Goal: Information Seeking & Learning: Check status

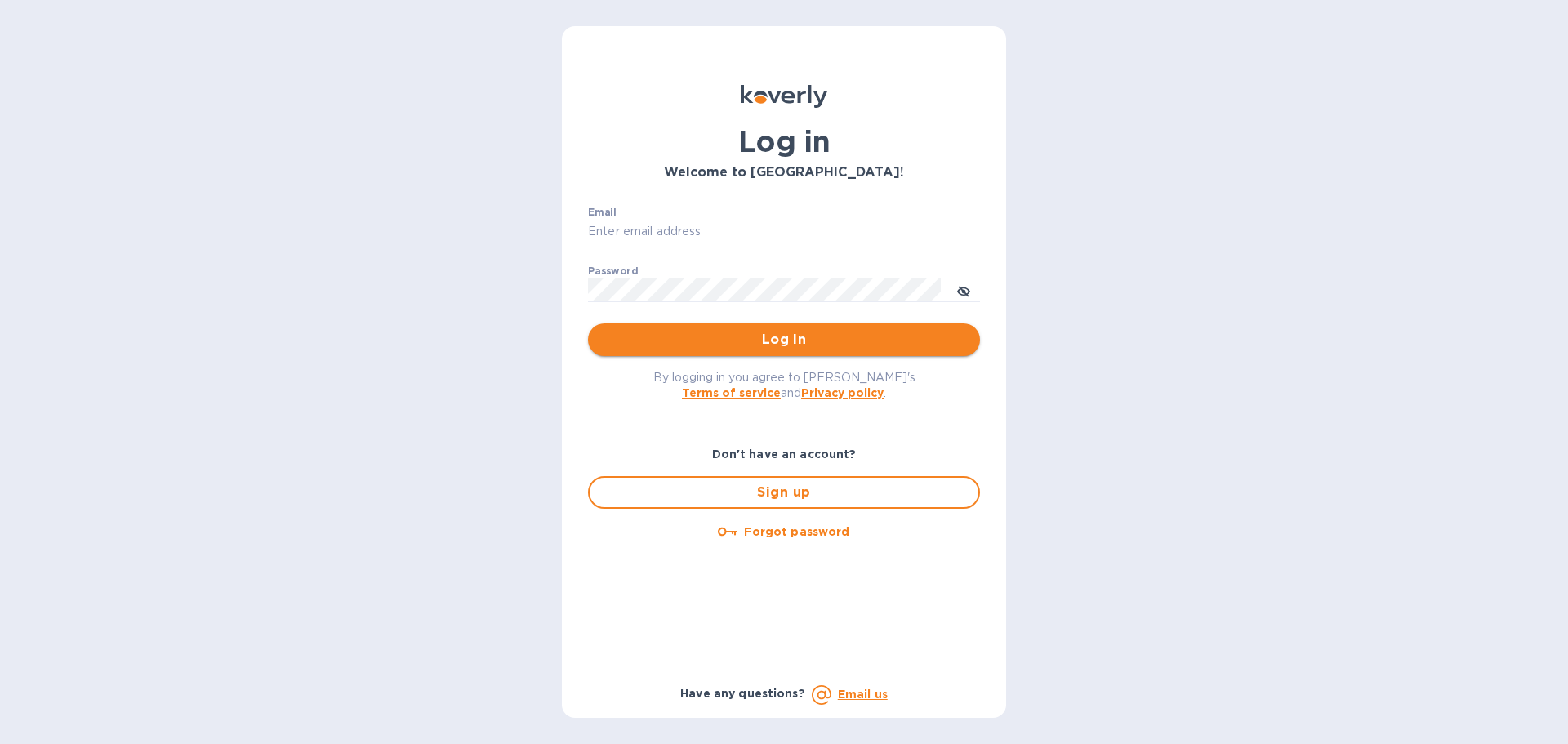
type input "[PERSON_NAME][EMAIL_ADDRESS][DOMAIN_NAME]"
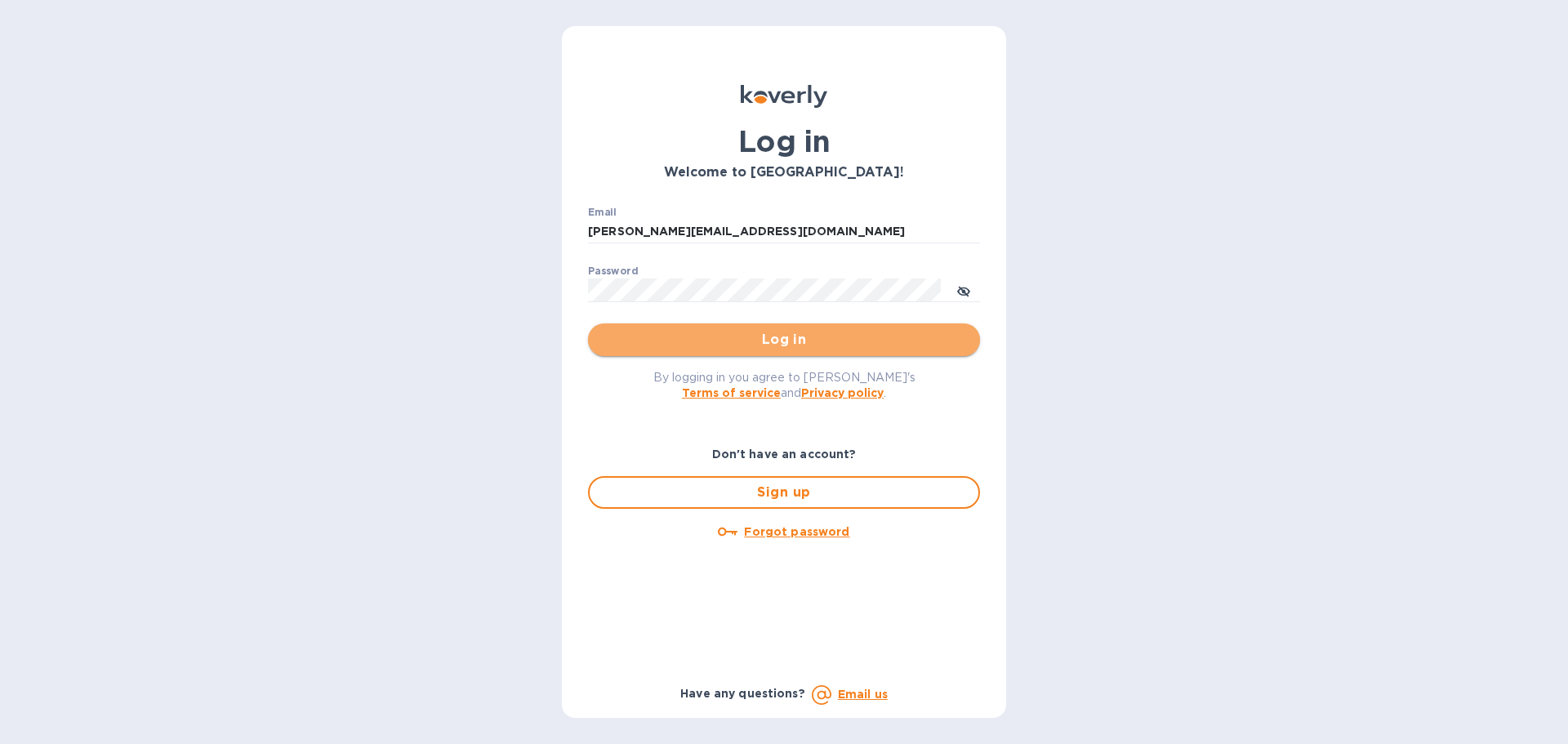
click at [762, 342] on span "Log in" at bounding box center [783, 339] width 365 height 20
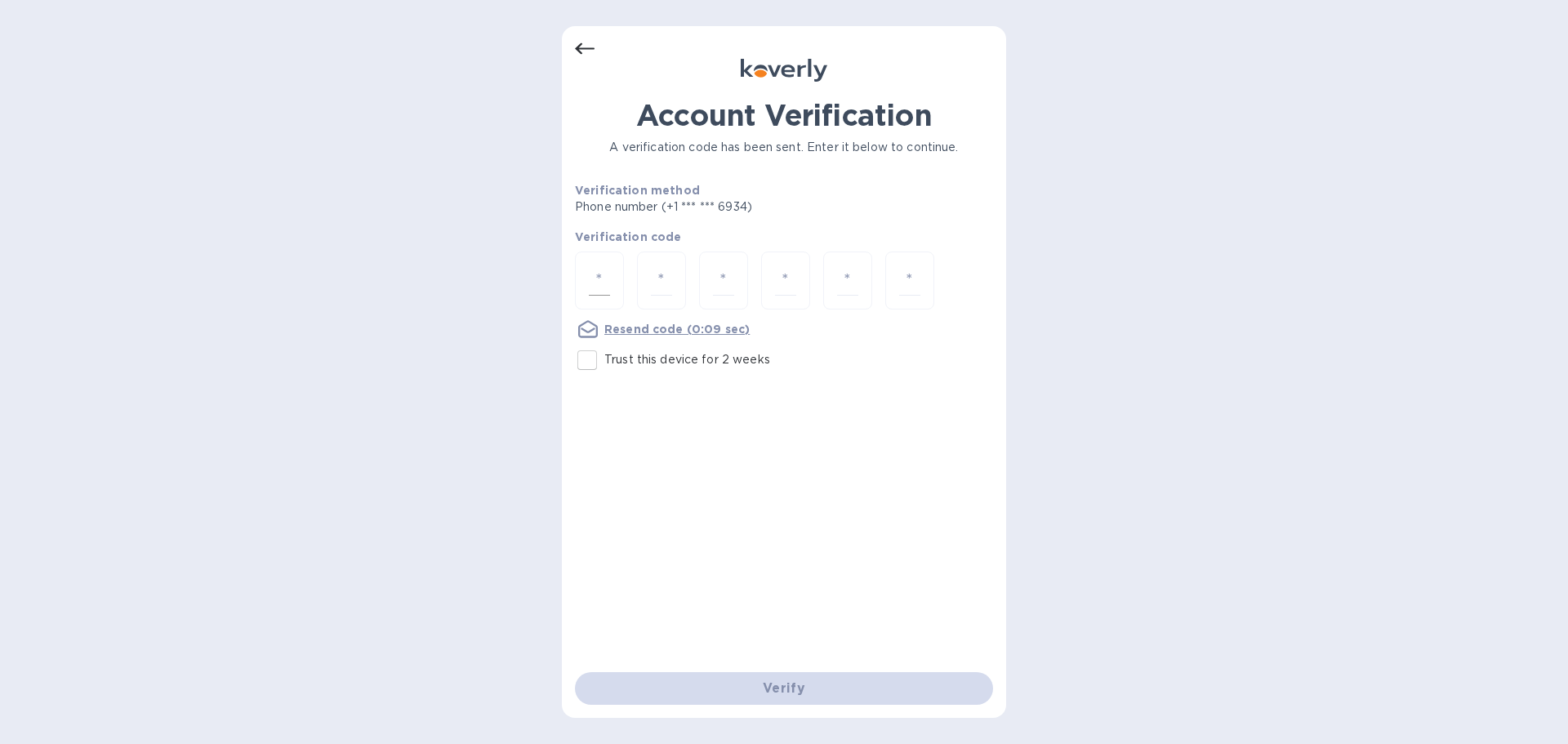
click at [594, 277] on input "number" at bounding box center [599, 280] width 21 height 30
type input "5"
type input "9"
type input "8"
type input "1"
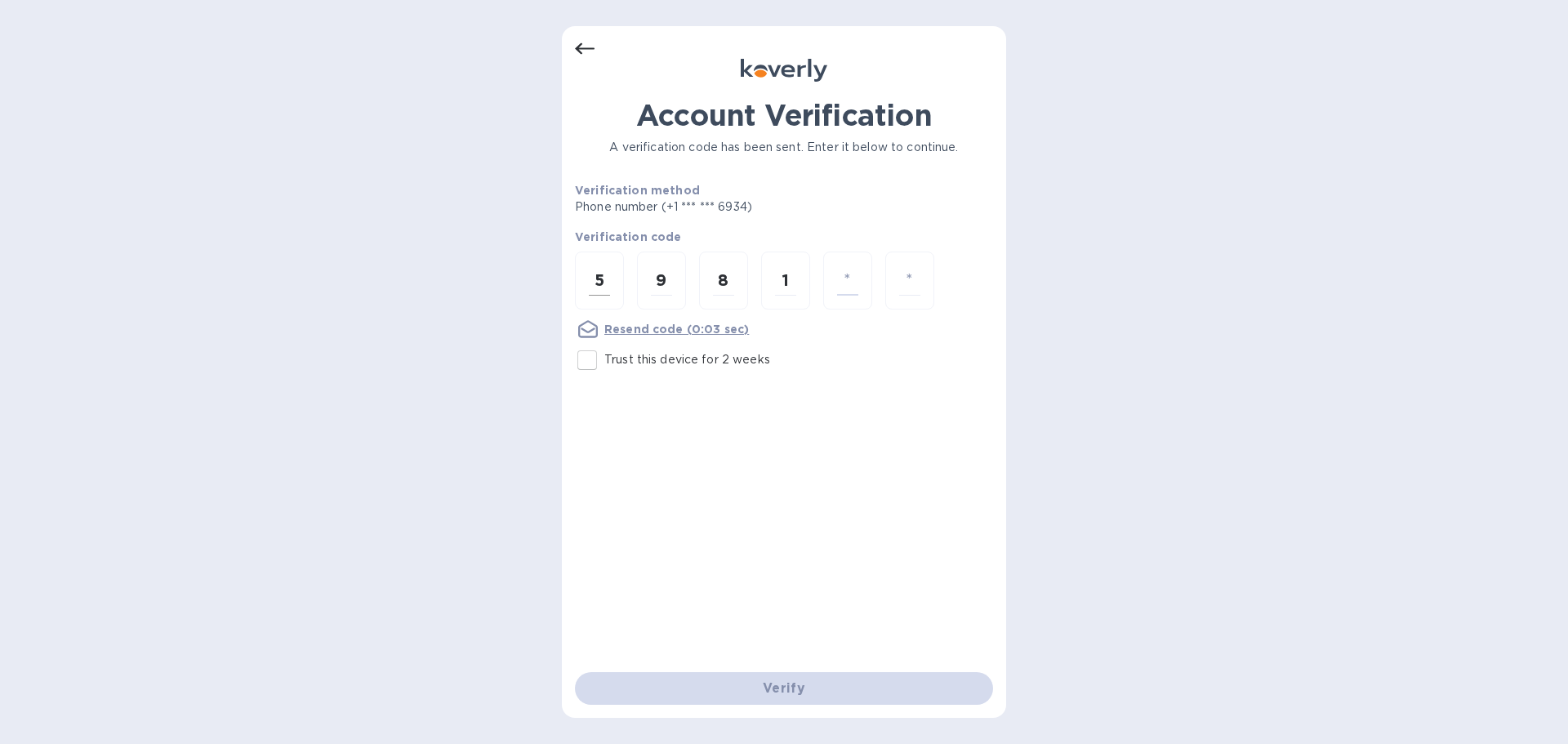
type input "0"
type input "3"
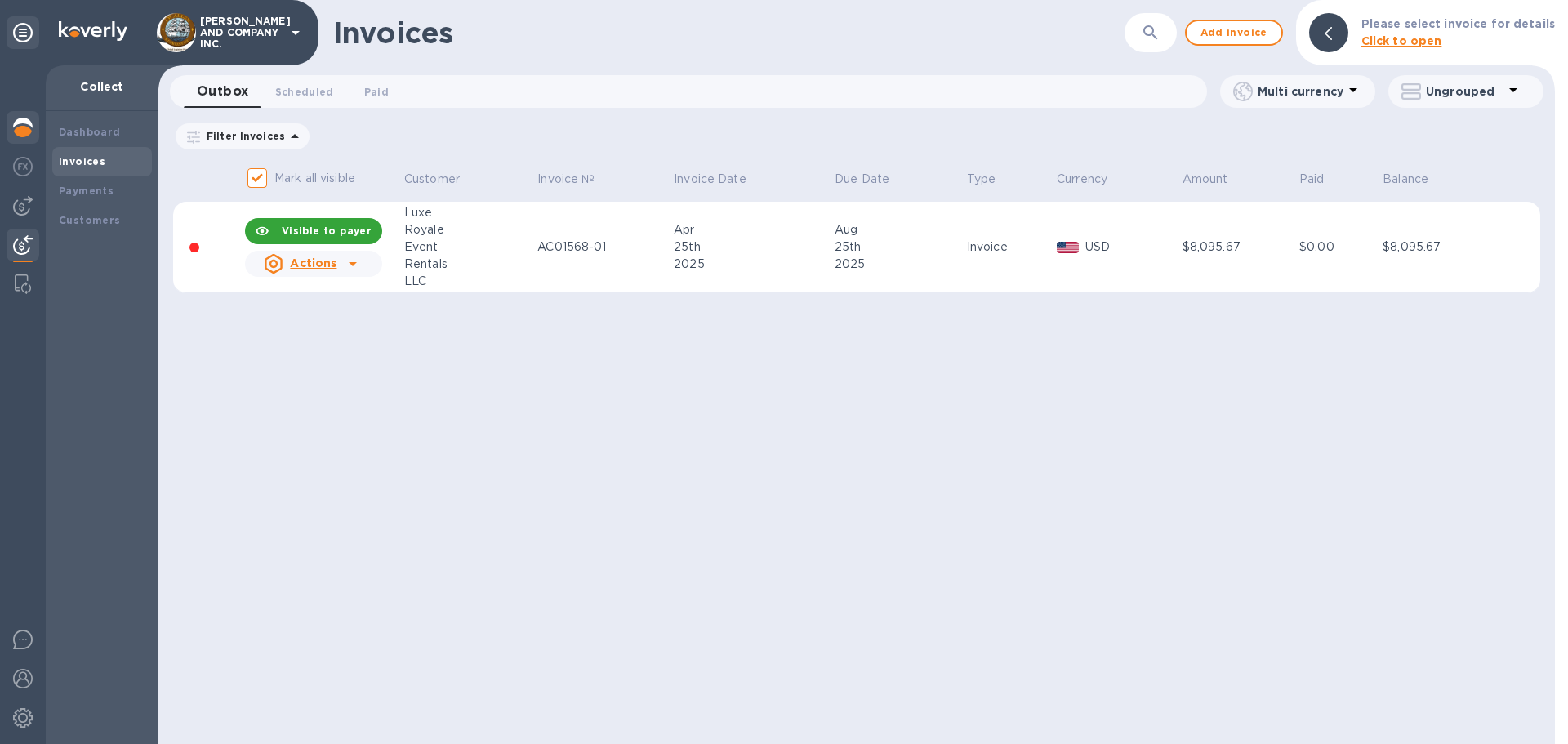
click at [29, 128] on img at bounding box center [22, 127] width 20 height 20
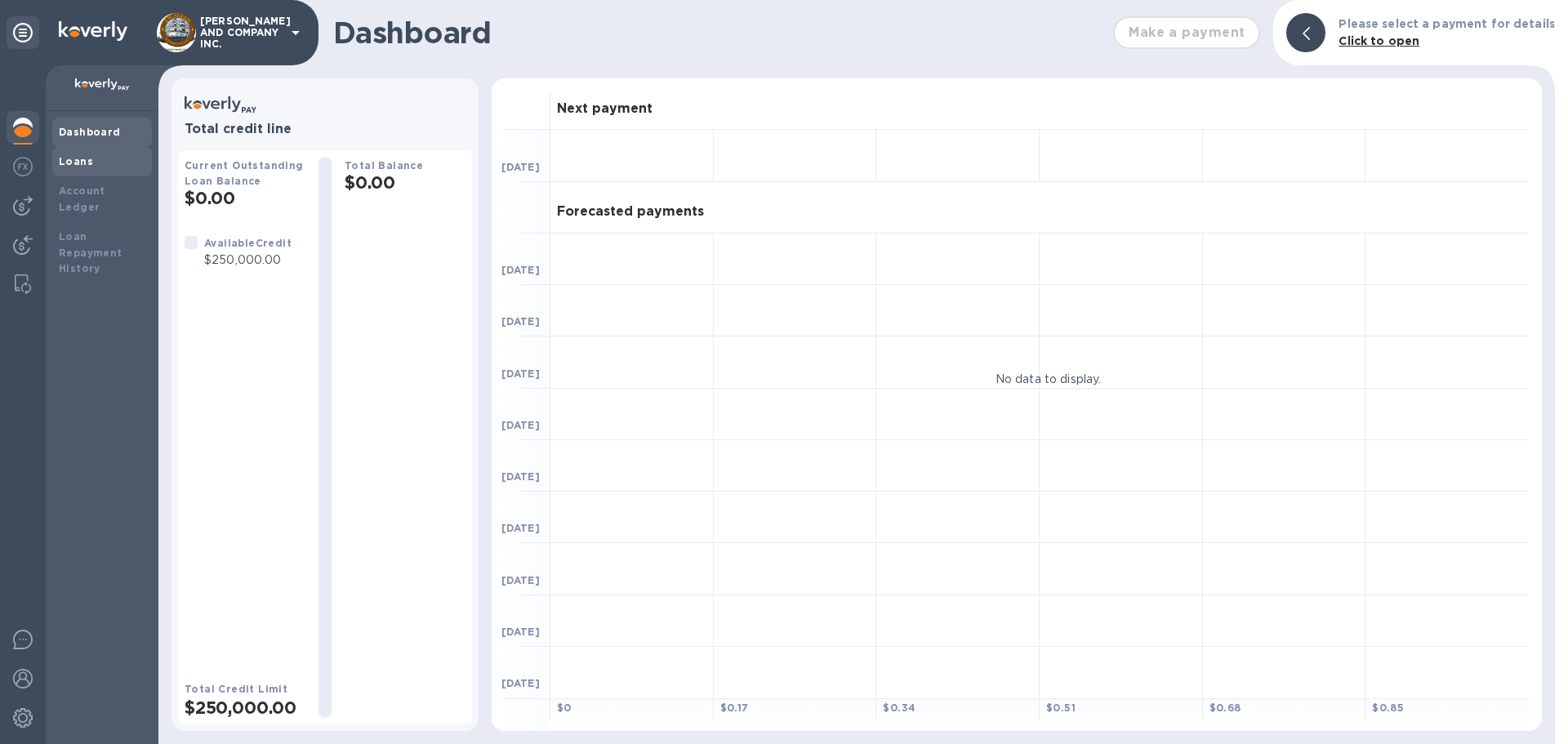
click at [80, 160] on b "Loans" at bounding box center [76, 161] width 34 height 12
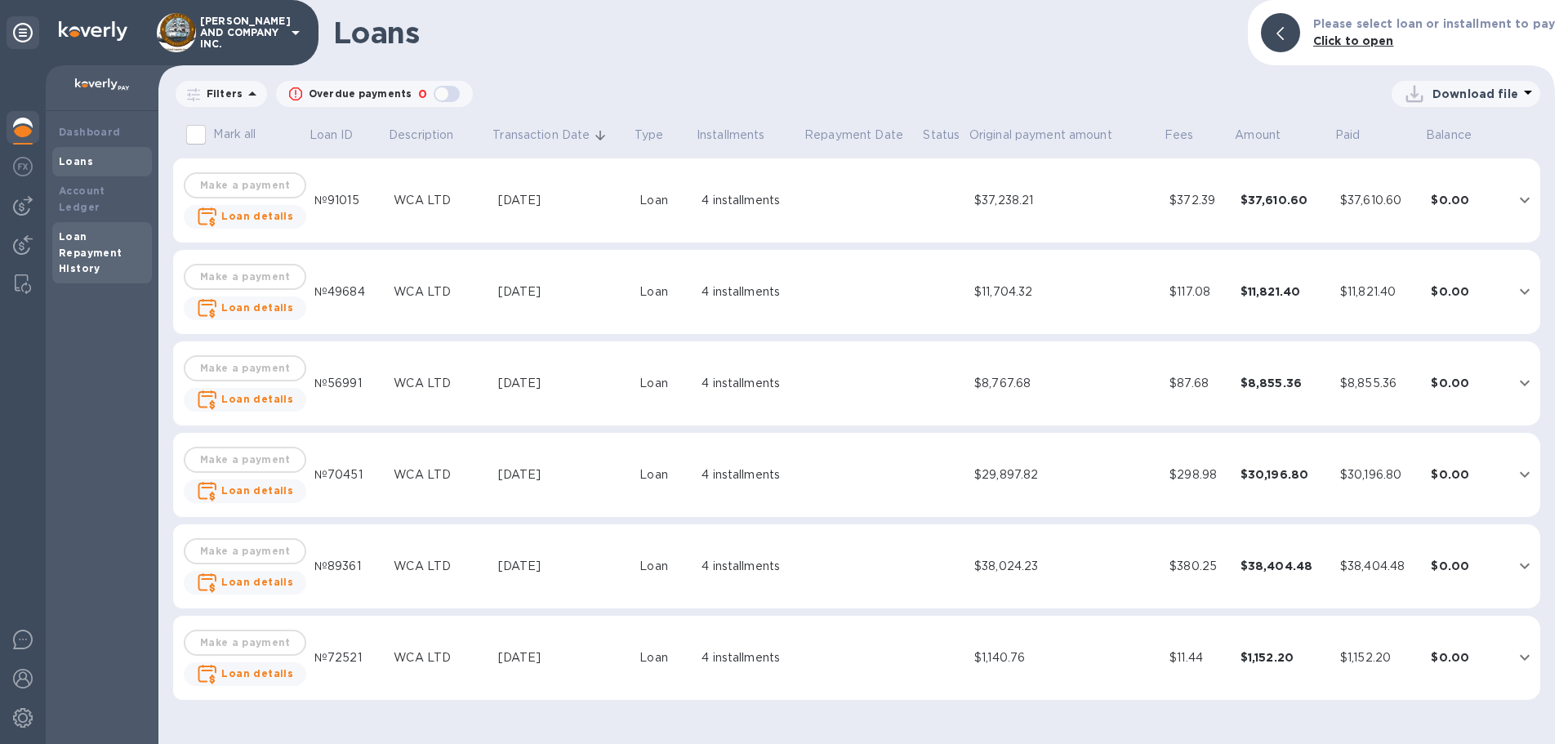
click at [76, 230] on b "Loan Repayment History" at bounding box center [91, 253] width 63 height 45
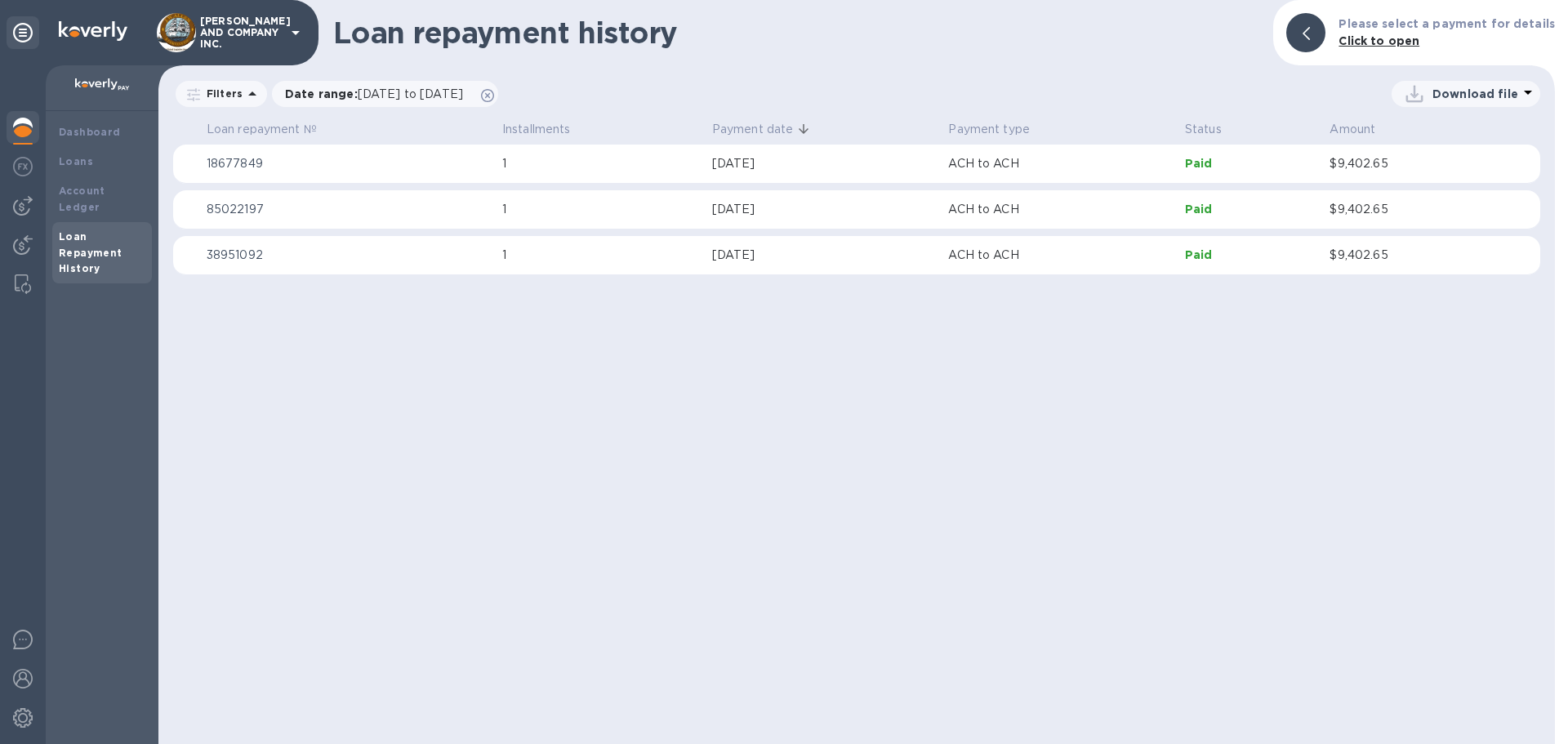
click at [225, 204] on p "85022197" at bounding box center [347, 210] width 282 height 17
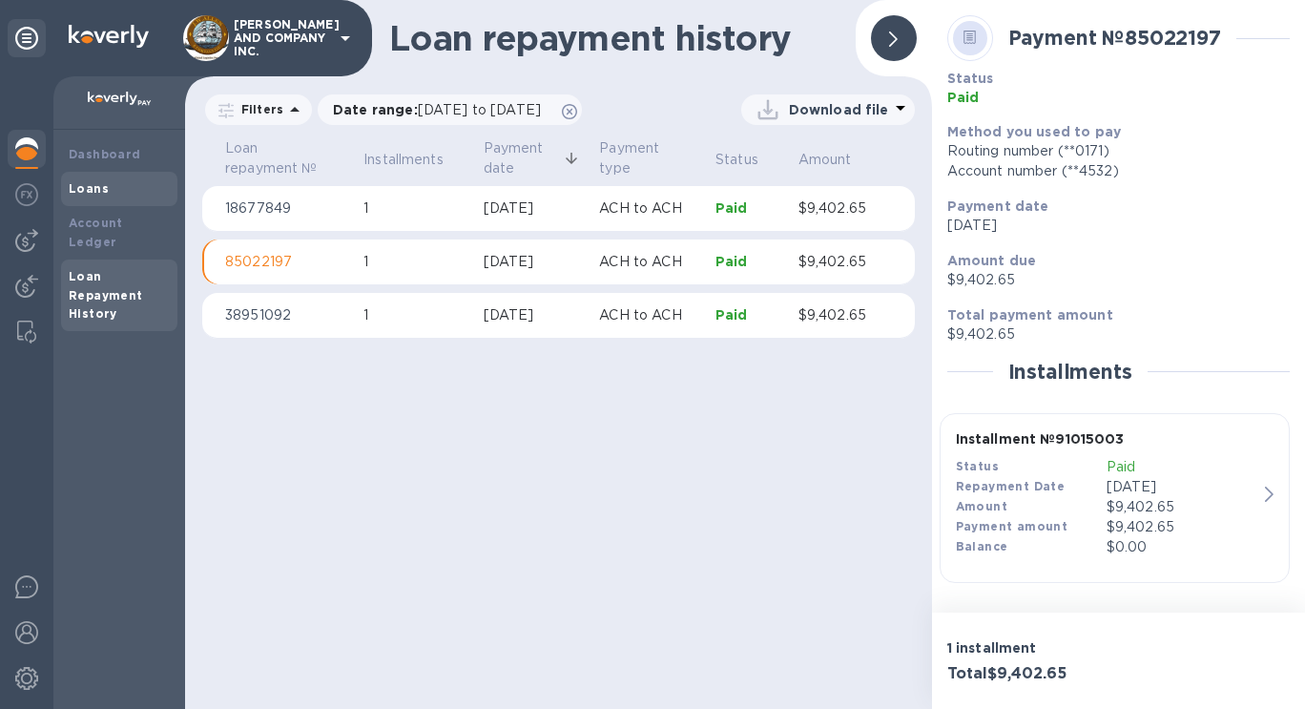
click at [86, 191] on b "Loans" at bounding box center [89, 188] width 40 height 14
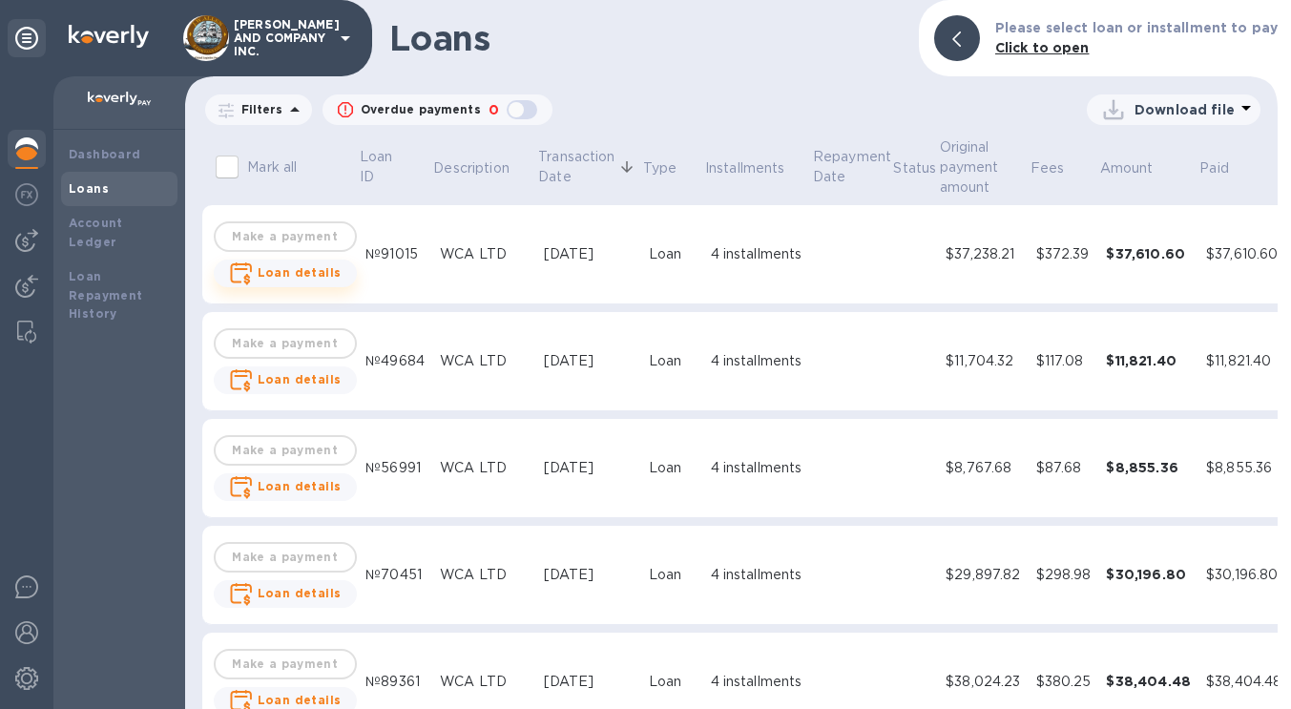
click at [301, 274] on b "Loan details" at bounding box center [300, 272] width 84 height 14
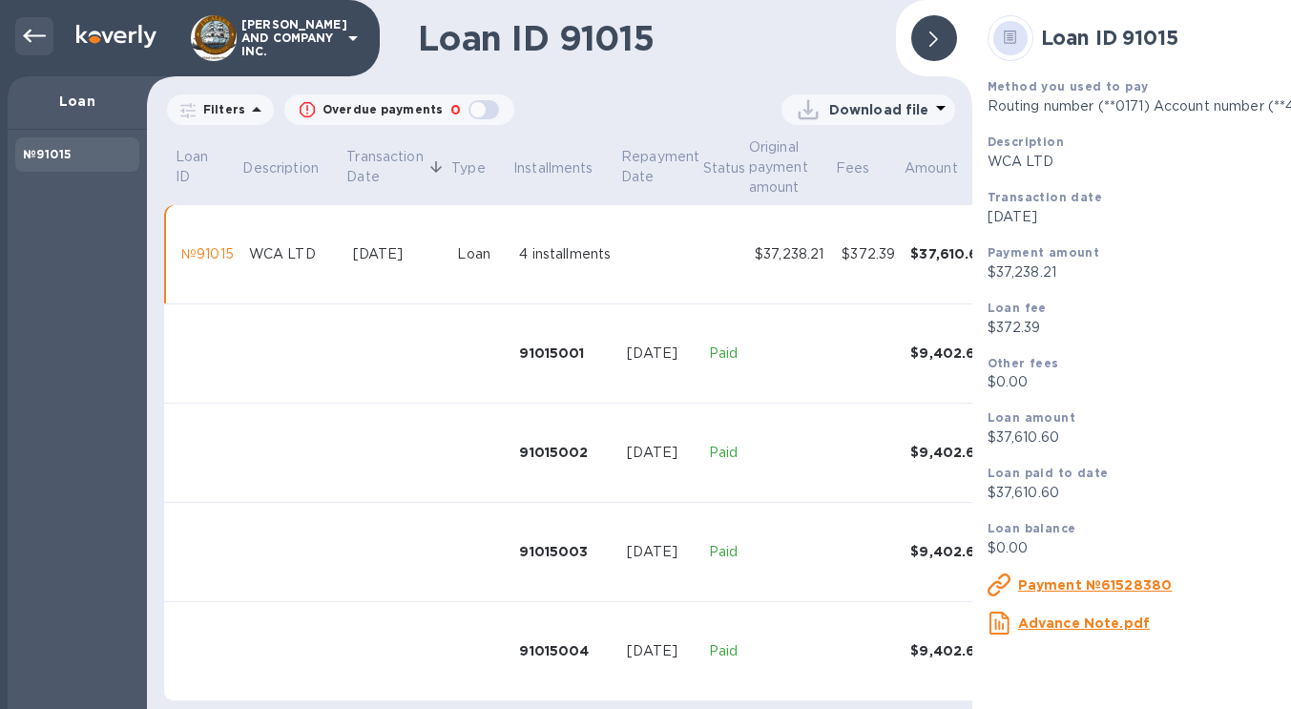
click at [40, 40] on icon at bounding box center [34, 36] width 23 height 23
